Goal: Task Accomplishment & Management: Use online tool/utility

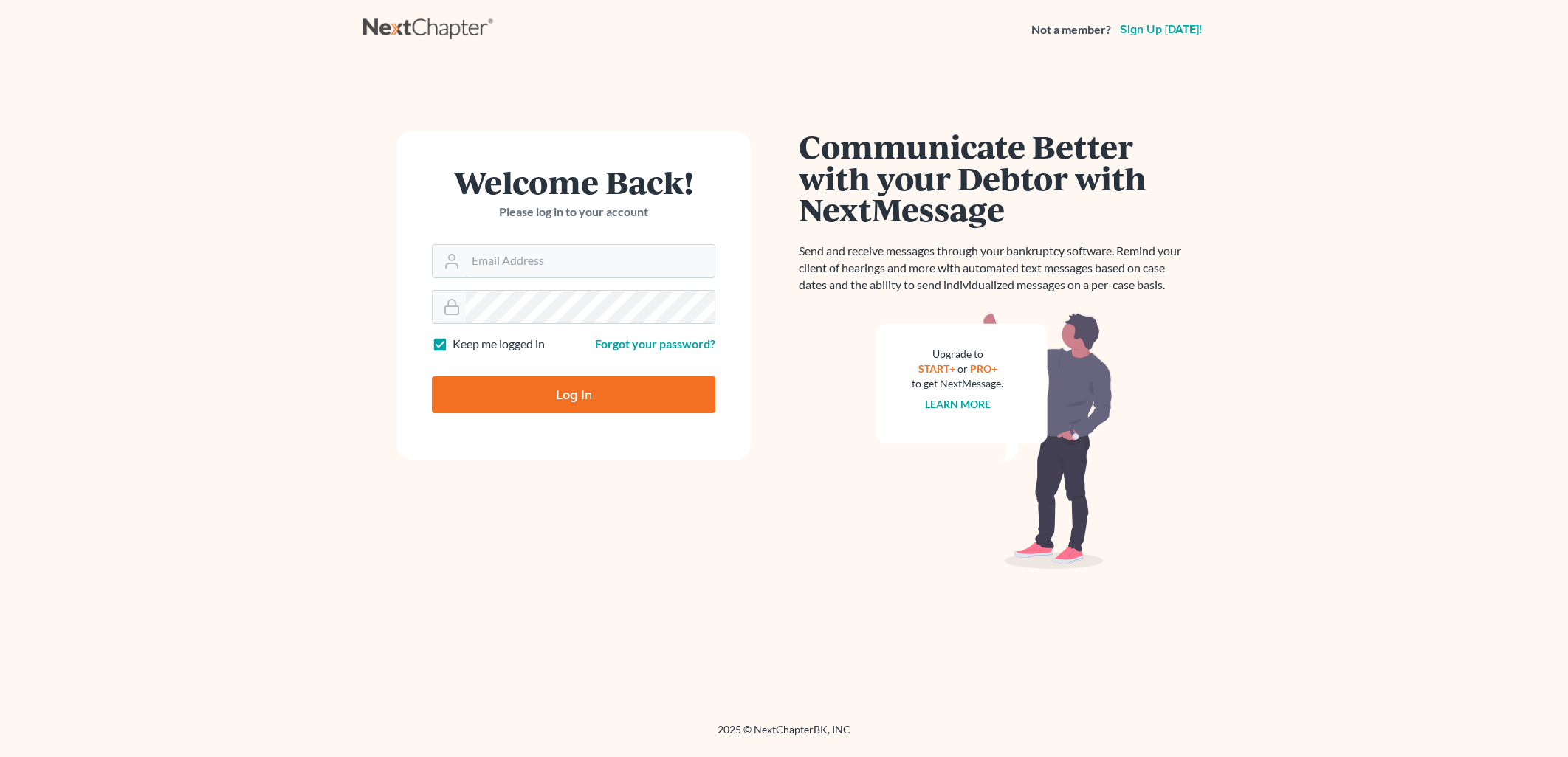
type input "[PERSON_NAME][EMAIL_ADDRESS][DOMAIN_NAME]"
click at [521, 398] on input "Log In" at bounding box center [573, 394] width 283 height 37
type input "Thinking..."
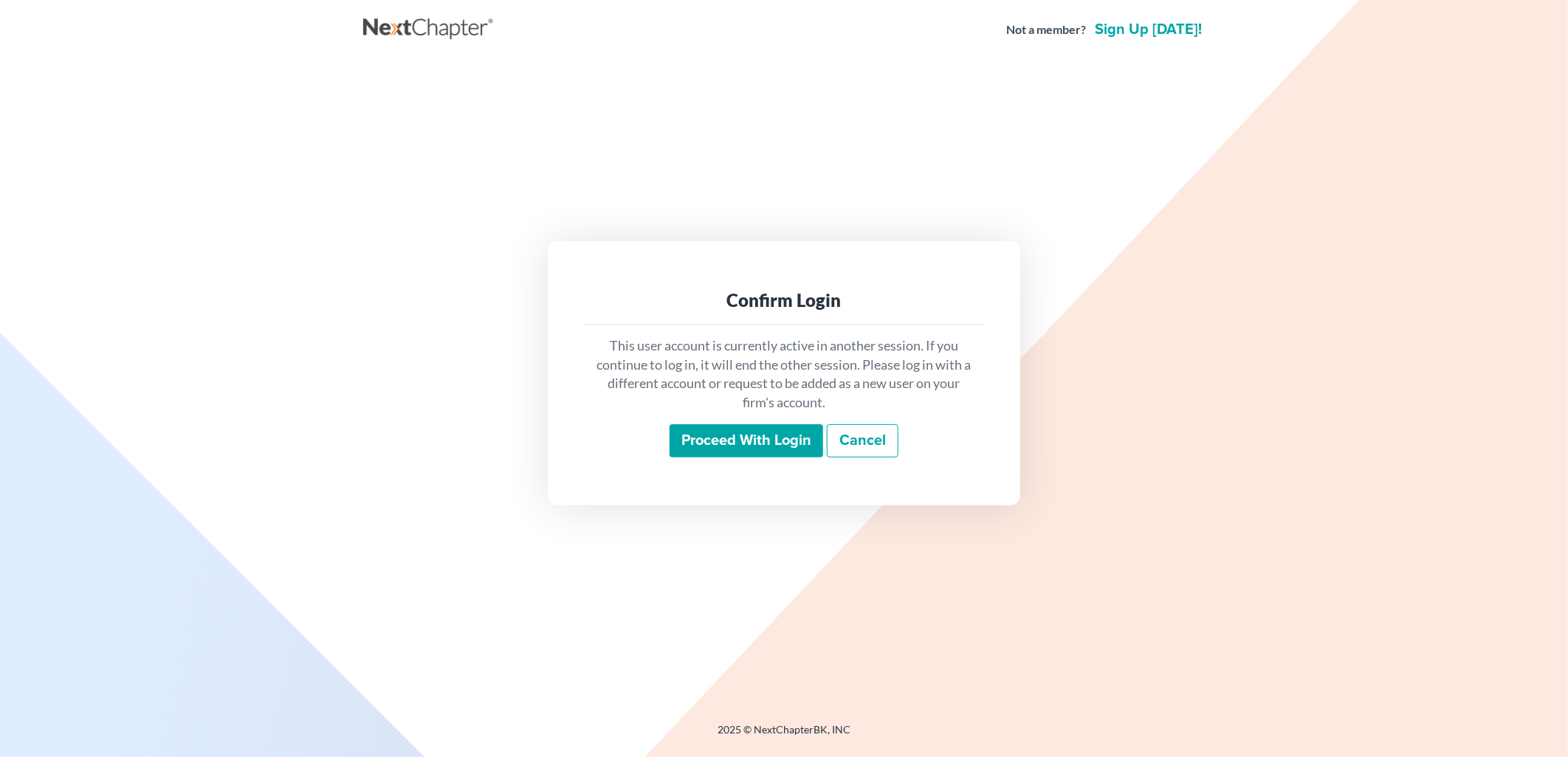
click at [758, 436] on input "Proceed with login" at bounding box center [746, 441] width 153 height 34
